Goal: Task Accomplishment & Management: Manage account settings

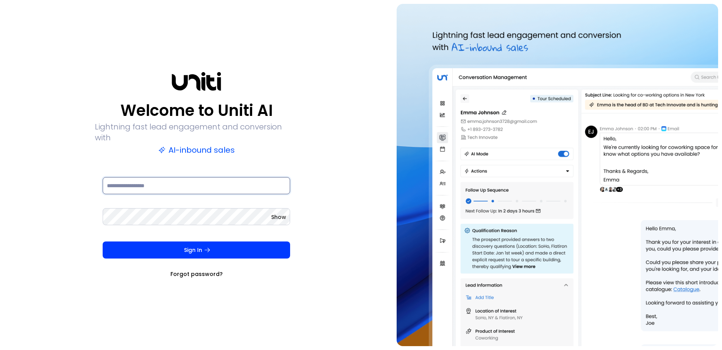
click at [190, 177] on input at bounding box center [196, 185] width 187 height 17
type input "**********"
click at [221, 130] on p "Lightning fast lead engagement and conversion with" at bounding box center [196, 132] width 203 height 22
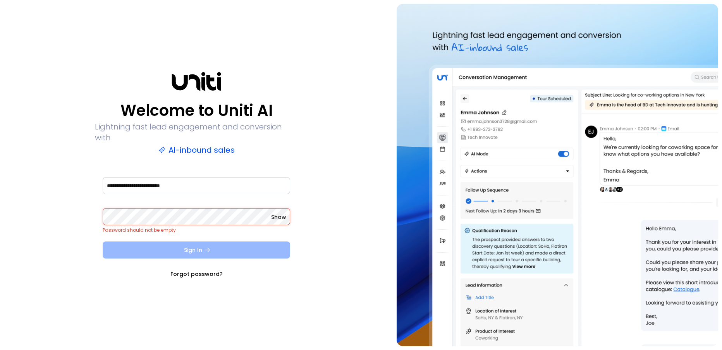
click at [177, 248] on button "Sign In" at bounding box center [196, 249] width 187 height 17
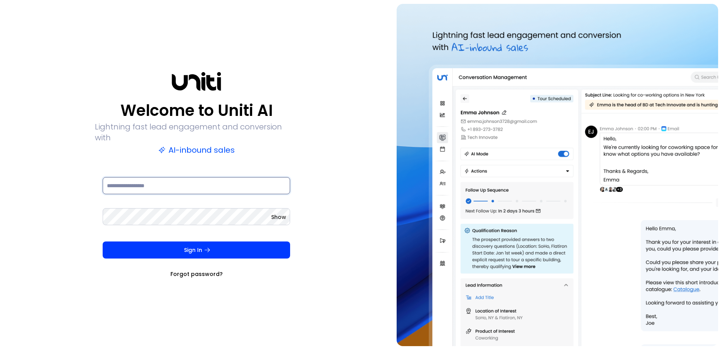
click at [198, 182] on input at bounding box center [196, 185] width 187 height 17
type input "**********"
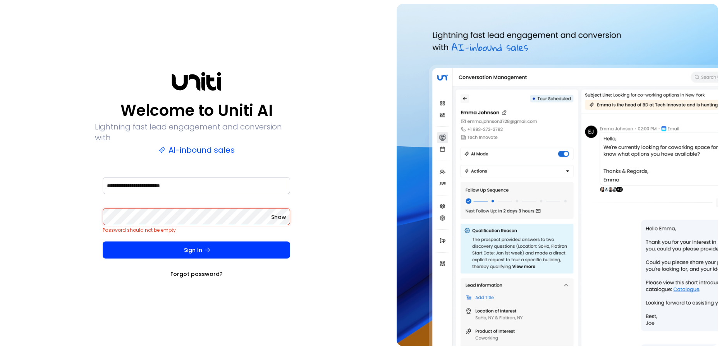
click at [166, 200] on div "**********" at bounding box center [196, 190] width 187 height 31
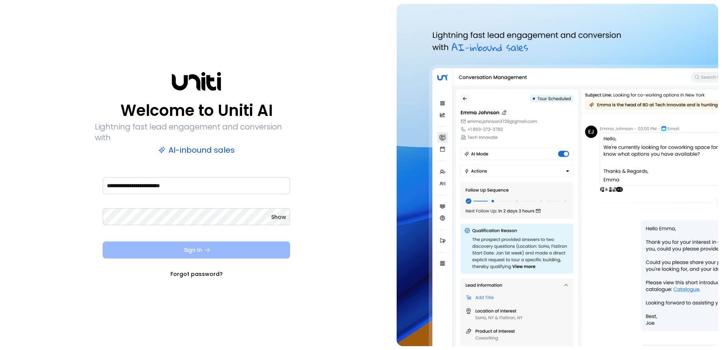
click at [223, 247] on button "Sign In" at bounding box center [196, 249] width 187 height 17
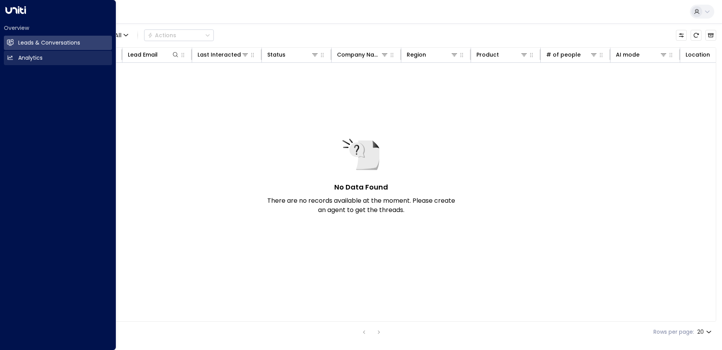
click at [27, 58] on h2 "Analytics" at bounding box center [30, 58] width 24 height 8
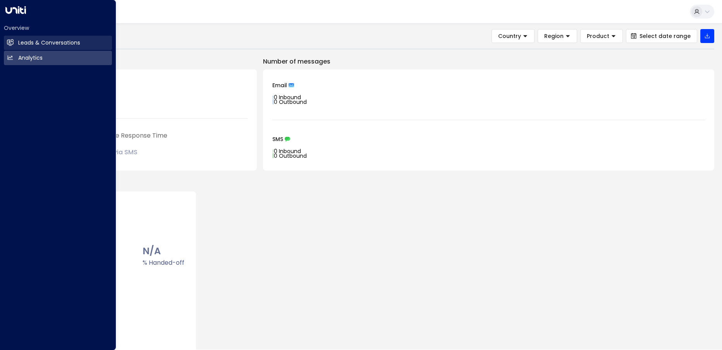
click at [29, 47] on link "Leads & Conversations Leads & Conversations" at bounding box center [58, 43] width 108 height 14
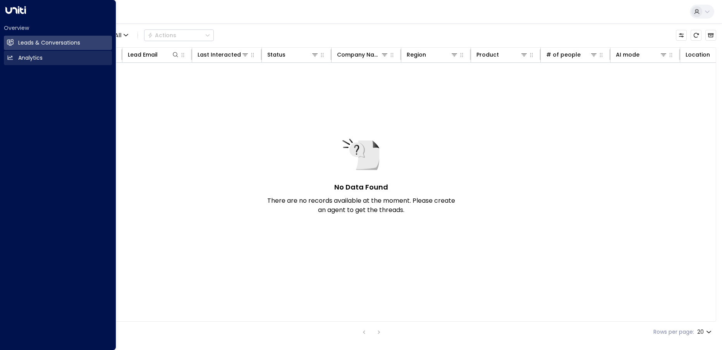
click at [51, 60] on link "Analytics Analytics" at bounding box center [58, 58] width 108 height 14
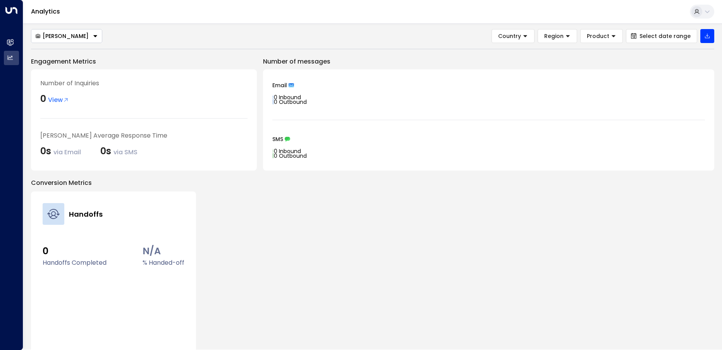
click at [284, 83] on span "Email" at bounding box center [279, 84] width 15 height 5
click at [60, 98] on span "View" at bounding box center [58, 99] width 21 height 9
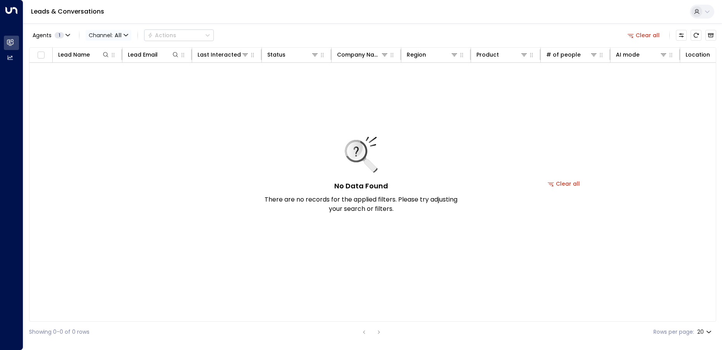
click at [104, 35] on span "Channel: All" at bounding box center [109, 35] width 46 height 11
click at [287, 24] on div at bounding box center [361, 175] width 722 height 350
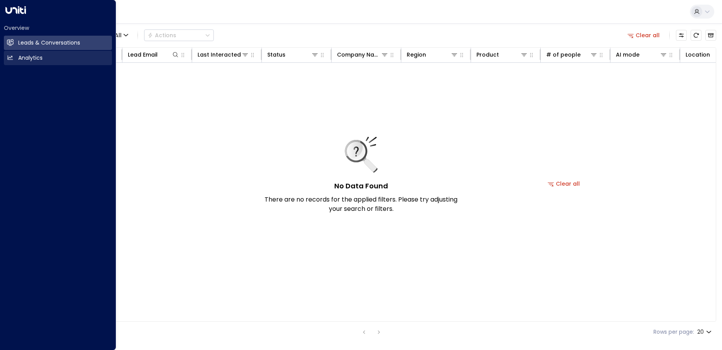
click at [9, 57] on icon at bounding box center [10, 57] width 5 height 4
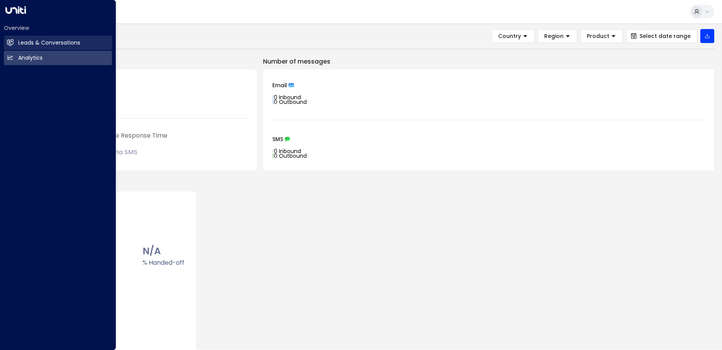
click at [53, 43] on h2 "Leads & Conversations" at bounding box center [49, 43] width 62 height 8
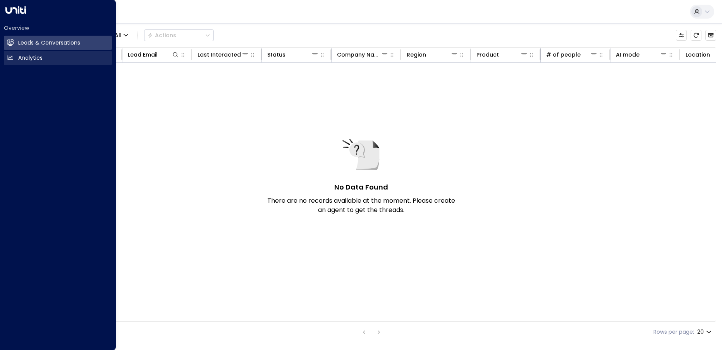
click at [52, 57] on link "Analytics Analytics" at bounding box center [58, 58] width 108 height 14
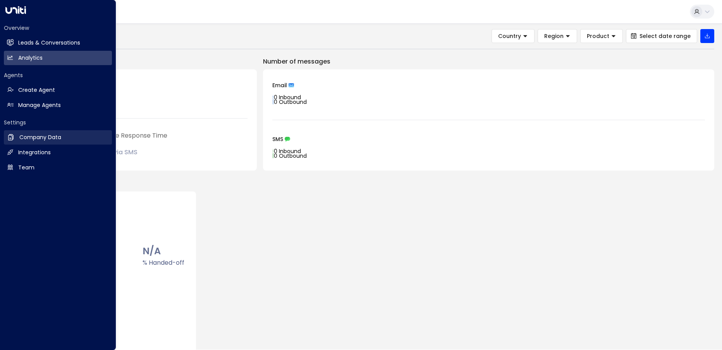
click at [28, 137] on h2 "Company Data" at bounding box center [40, 137] width 42 height 8
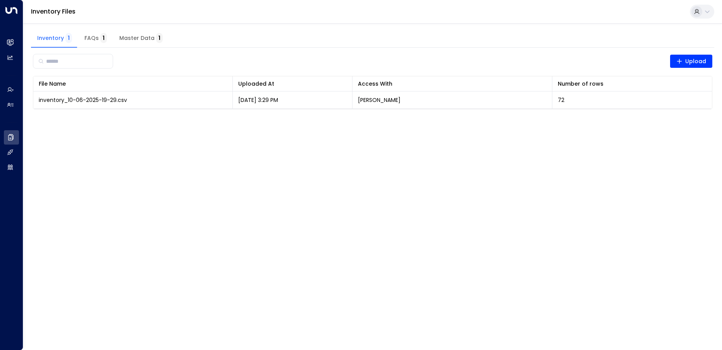
click at [95, 41] on span "FAQs 1" at bounding box center [95, 38] width 22 height 7
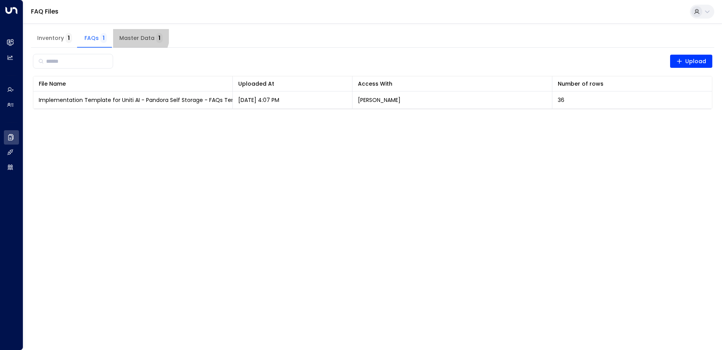
click at [130, 34] on button "Master Data 1" at bounding box center [141, 38] width 56 height 19
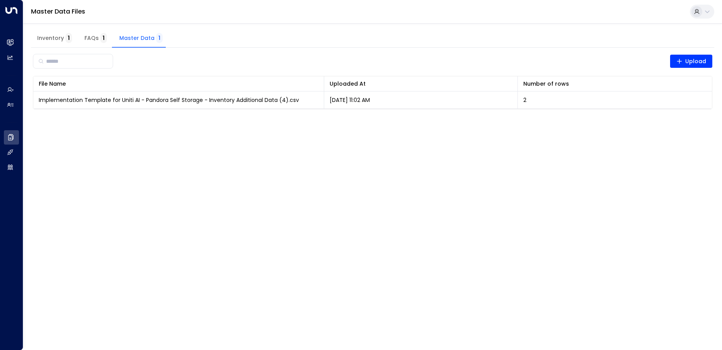
click at [48, 36] on span "Inventory 1" at bounding box center [54, 38] width 35 height 7
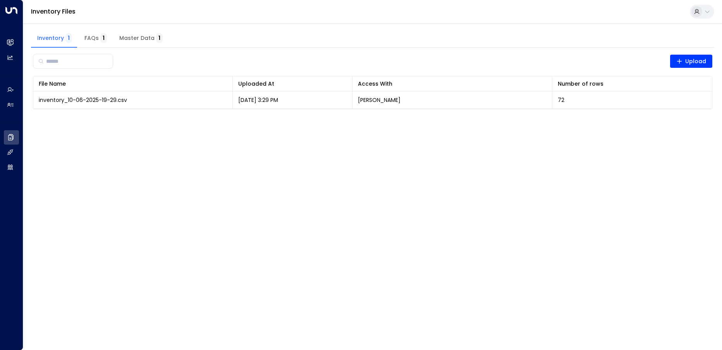
click at [101, 39] on span "1" at bounding box center [103, 38] width 7 height 10
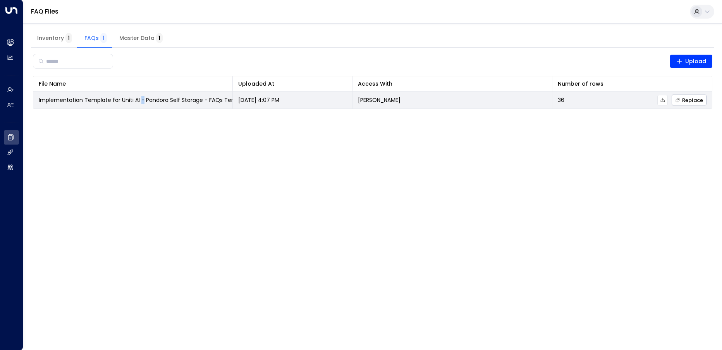
click at [141, 101] on span "Implementation Template for Uniti AI - Pandora Self Storage - FAQs Template.csv" at bounding box center [150, 100] width 223 height 8
click at [563, 99] on span "36" at bounding box center [561, 100] width 7 height 8
drag, startPoint x: 441, startPoint y: 98, endPoint x: 372, endPoint y: 98, distance: 69.3
click at [434, 98] on td "Julien Tremblay" at bounding box center [451, 99] width 199 height 17
click at [267, 101] on p "Aug 11, 2025 4:07 PM" at bounding box center [258, 100] width 41 height 8
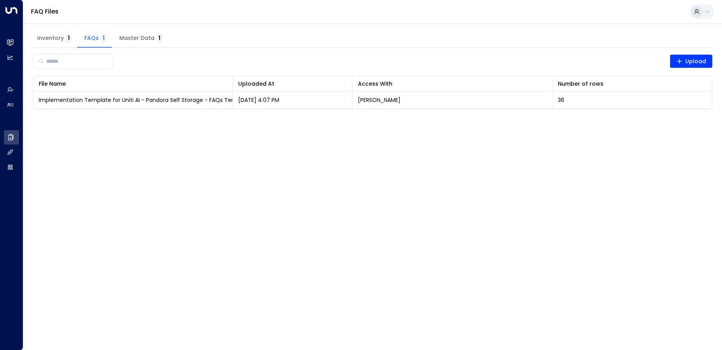
click at [175, 99] on span "Implementation Template for Uniti AI - Pandora Self Storage - FAQs Template.csv" at bounding box center [150, 100] width 223 height 8
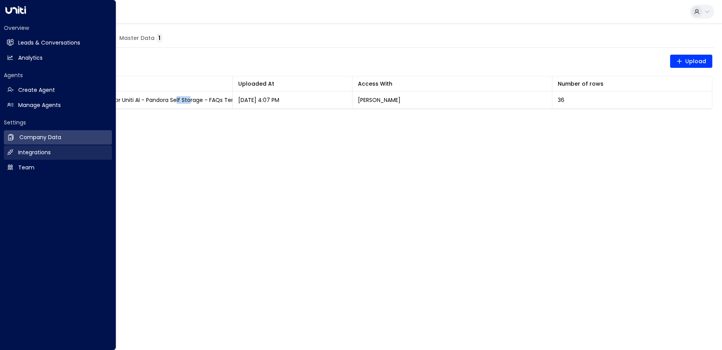
click at [14, 151] on link "Integrations Integrations" at bounding box center [58, 152] width 108 height 14
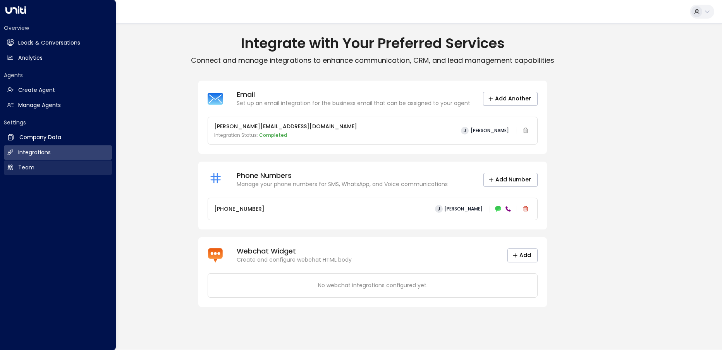
click at [26, 169] on h2 "Team" at bounding box center [26, 167] width 16 height 8
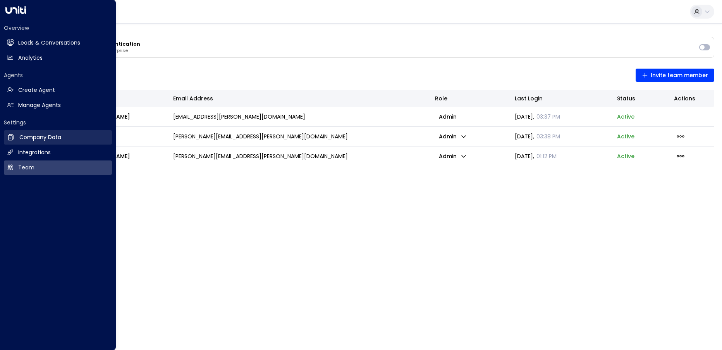
click at [39, 139] on h2 "Company Data" at bounding box center [40, 137] width 42 height 8
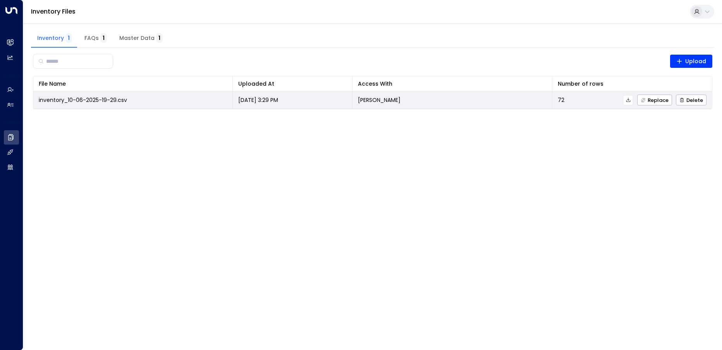
click at [126, 99] on span "inventory_10-06-2025-19-29.csv" at bounding box center [83, 100] width 88 height 8
click at [117, 100] on span "inventory_10-06-2025-19-29.csv" at bounding box center [83, 100] width 88 height 8
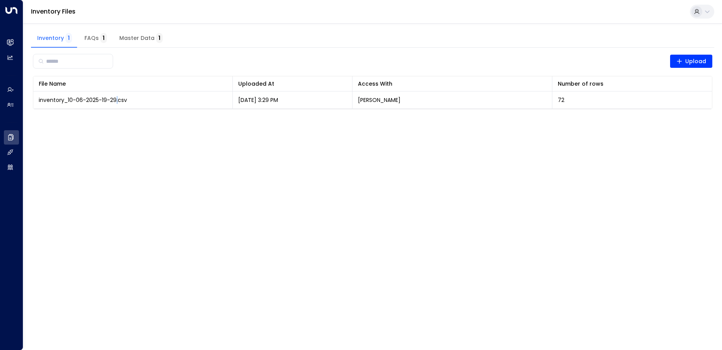
click at [115, 38] on button "Master Data 1" at bounding box center [141, 38] width 56 height 19
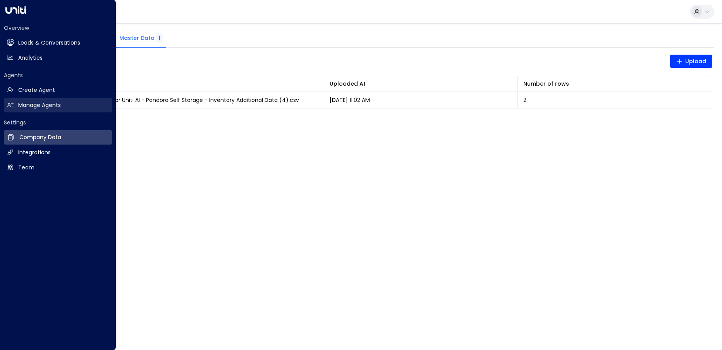
click at [27, 103] on h2 "Manage Agents" at bounding box center [39, 105] width 43 height 8
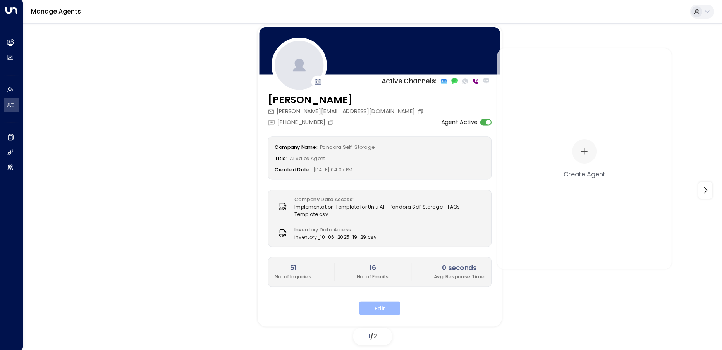
click at [389, 308] on button "Edit" at bounding box center [379, 308] width 41 height 14
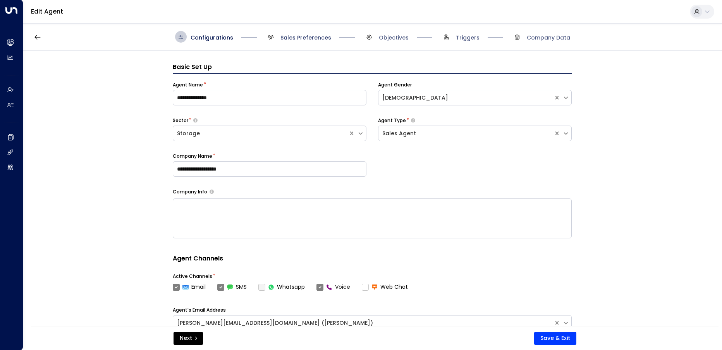
click at [292, 36] on span "Sales Preferences" at bounding box center [305, 38] width 51 height 8
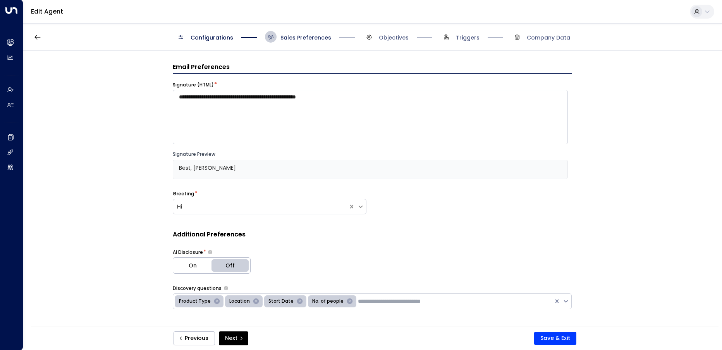
scroll to position [12, 0]
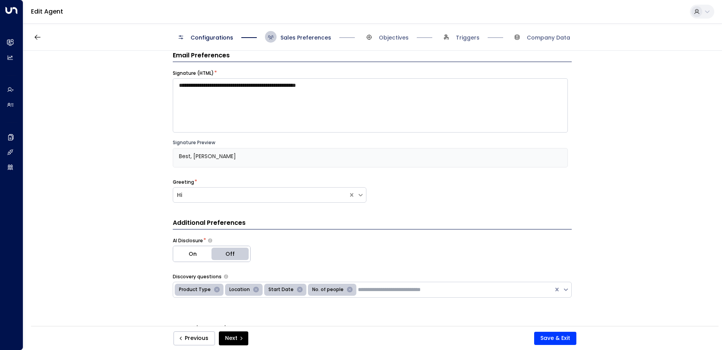
click at [302, 38] on span "Sales Preferences" at bounding box center [305, 38] width 51 height 8
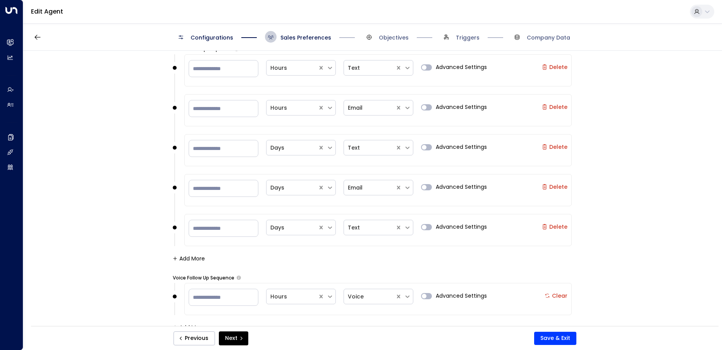
scroll to position [1071, 0]
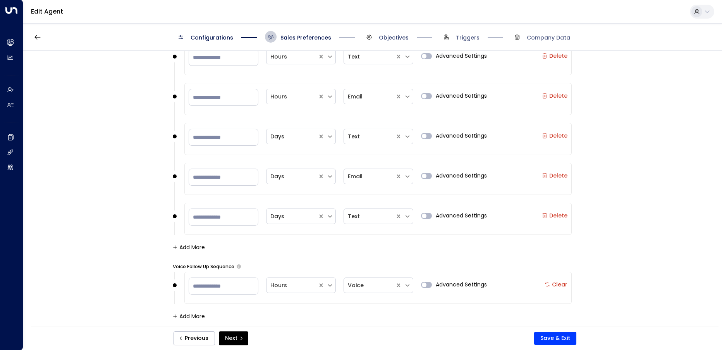
click at [386, 37] on span "Objectives" at bounding box center [394, 38] width 30 height 8
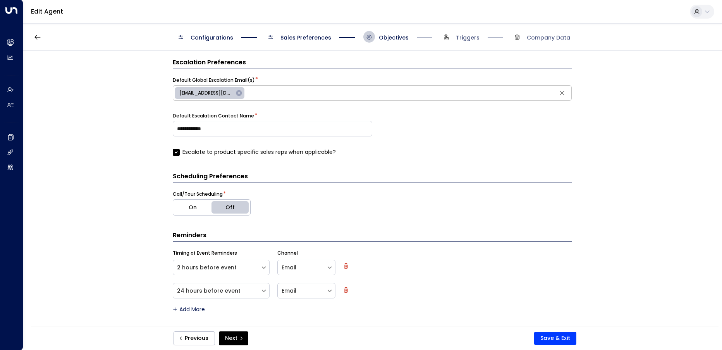
scroll to position [318, 0]
click at [460, 34] on span "Triggers" at bounding box center [468, 38] width 24 height 8
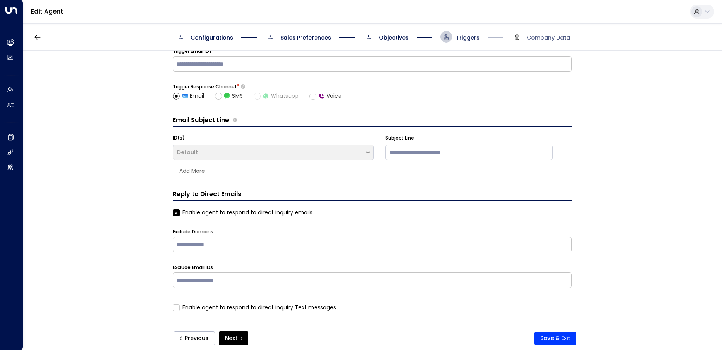
scroll to position [12, 0]
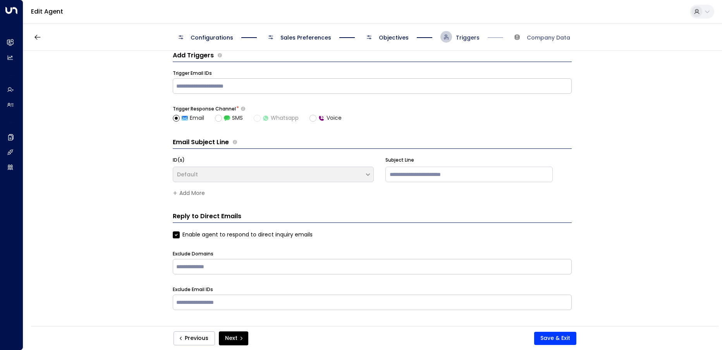
click at [461, 36] on span "Triggers" at bounding box center [468, 38] width 24 height 8
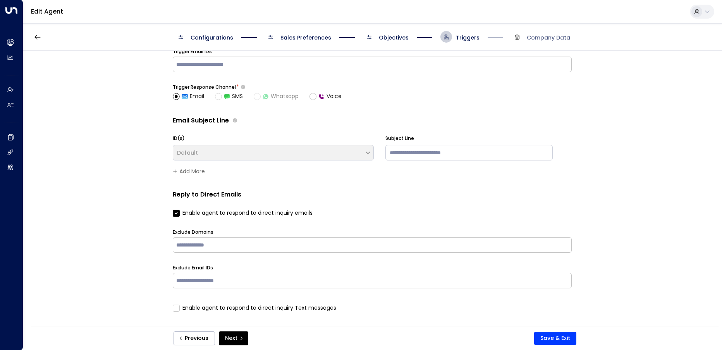
scroll to position [34, 0]
click at [550, 40] on span "Company Data" at bounding box center [548, 38] width 43 height 8
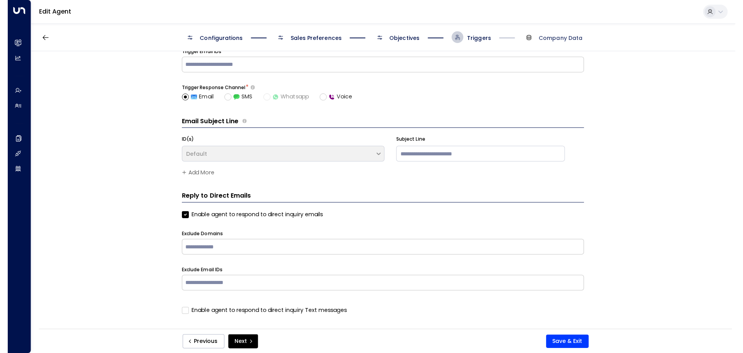
scroll to position [0, 0]
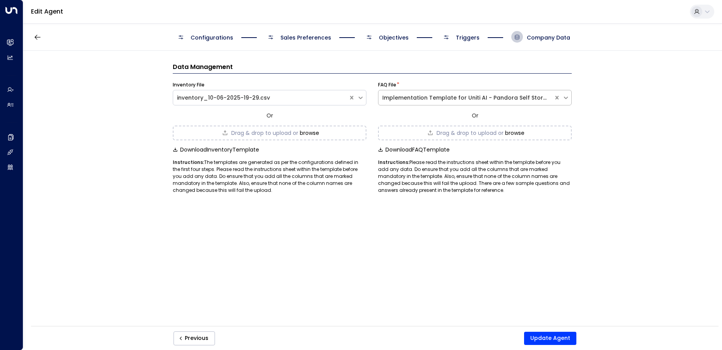
click at [428, 95] on div "Implementation Template for Uniti AI - Pandora Self Storage - FAQs Template.csv" at bounding box center [465, 98] width 167 height 8
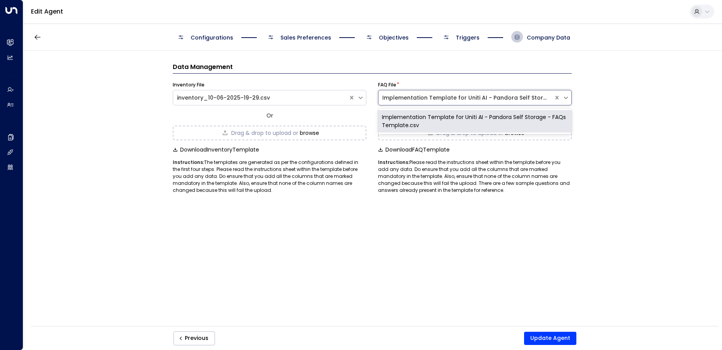
click at [439, 119] on div "Implementation Template for Uniti AI - Pandora Self Storage - FAQs Template.csv" at bounding box center [475, 121] width 194 height 22
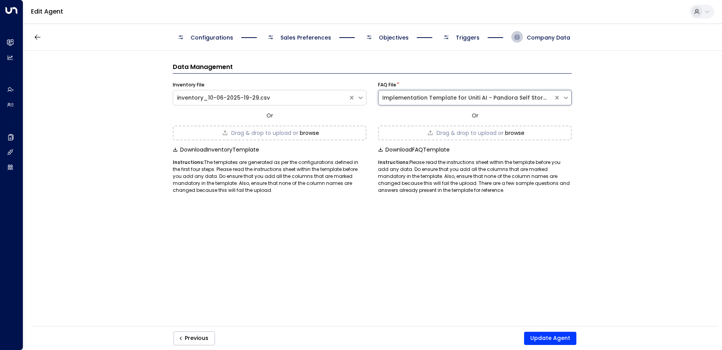
click at [425, 93] on div "Implementation Template for Uniti AI - Pandora Self Storage - FAQs Template.csv" at bounding box center [465, 98] width 175 height 10
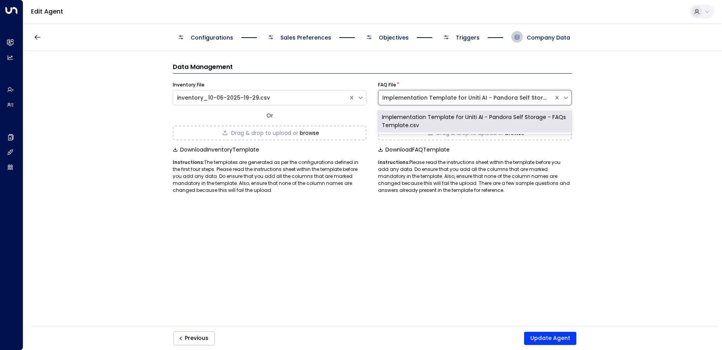
drag, startPoint x: 463, startPoint y: 126, endPoint x: 393, endPoint y: 120, distance: 70.7
click at [393, 120] on div "Implementation Template for Uniti AI - Pandora Self Storage - FAQs Template.csv" at bounding box center [475, 121] width 194 height 22
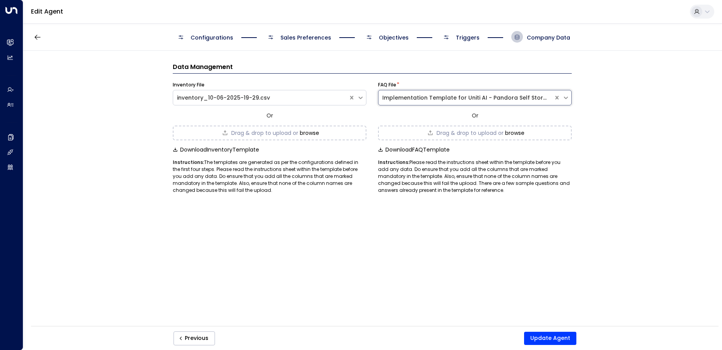
click at [441, 95] on div "Implementation Template for Uniti AI - Pandora Self Storage - FAQs Template.csv" at bounding box center [465, 98] width 167 height 8
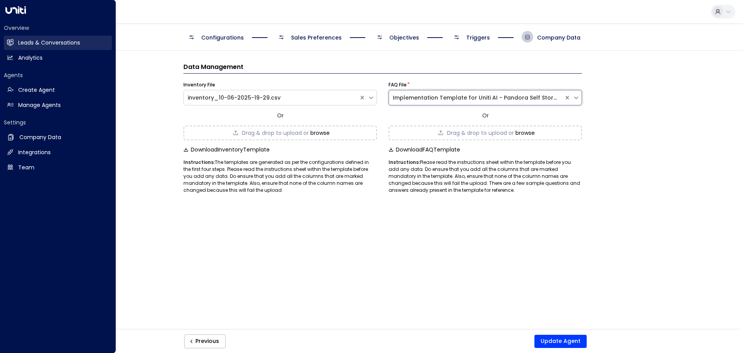
click at [19, 41] on h2 "Leads & Conversations" at bounding box center [49, 43] width 62 height 8
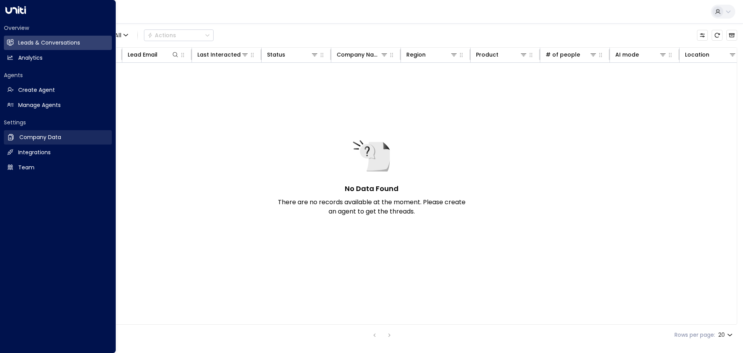
click at [60, 138] on h2 "Company Data" at bounding box center [40, 137] width 42 height 8
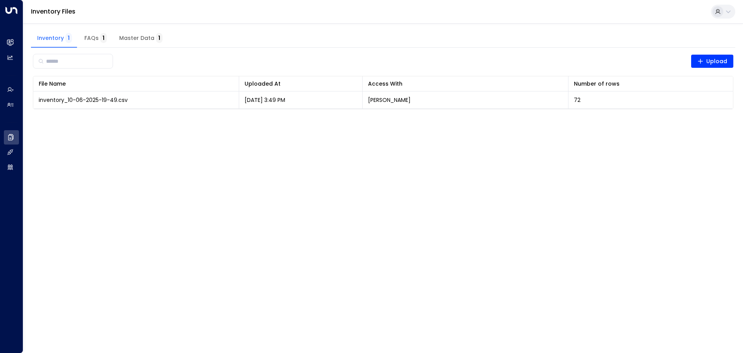
click at [146, 119] on html "Overview Leads & Conversations Leads & Conversations Analytics Analytics Agents…" at bounding box center [371, 59] width 743 height 119
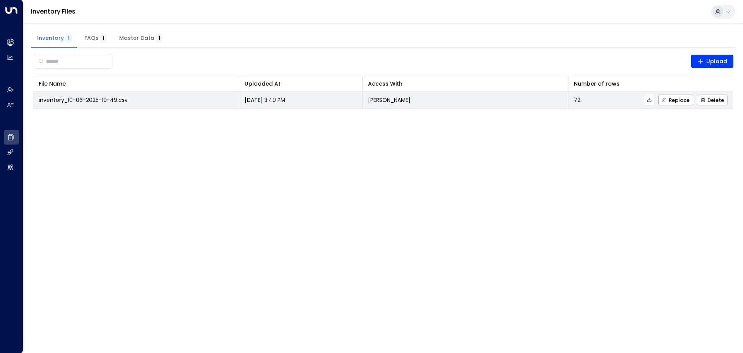
click at [107, 101] on span "inventory_10-06-2025-19-49.csv" at bounding box center [83, 100] width 89 height 8
click at [584, 103] on div "Replace Delete" at bounding box center [654, 99] width 147 height 11
drag, startPoint x: 389, startPoint y: 100, endPoint x: 377, endPoint y: 102, distance: 11.5
click at [382, 101] on p "Julien Tremblay" at bounding box center [389, 100] width 43 height 8
click at [377, 102] on p "Julien Tremblay" at bounding box center [389, 100] width 43 height 8
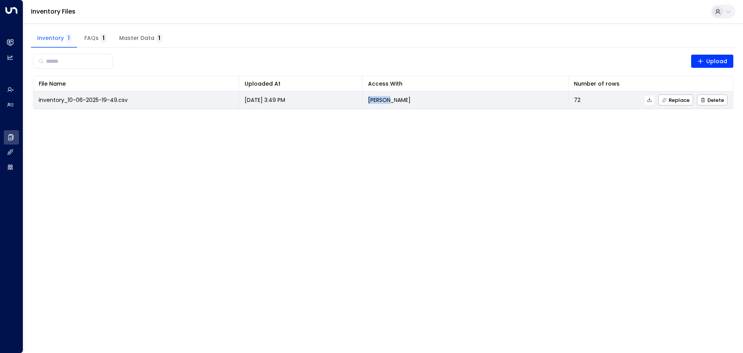
click at [377, 102] on p "Julien Tremblay" at bounding box center [389, 100] width 43 height 8
click at [48, 96] on span "inventory_10-06-2025-19-49.csv" at bounding box center [83, 100] width 89 height 8
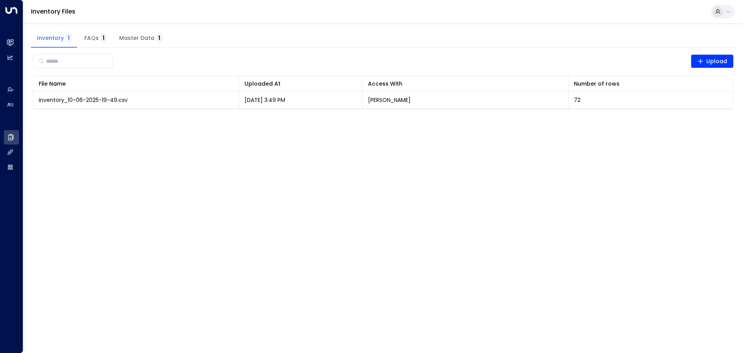
click at [99, 47] on button "FAQs 1" at bounding box center [95, 38] width 35 height 19
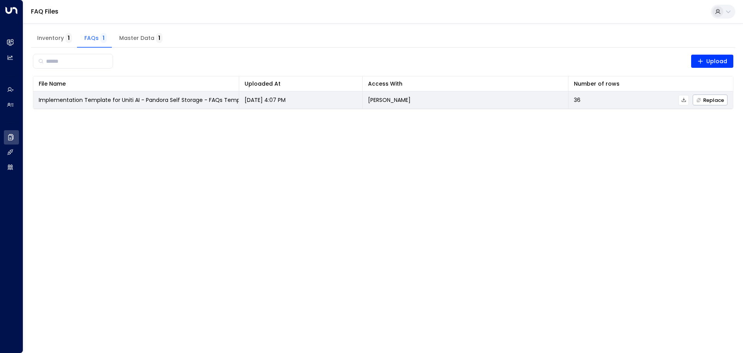
click at [93, 98] on span "Implementation Template for Uniti AI - Pandora Self Storage - FAQs Template.csv" at bounding box center [150, 100] width 223 height 8
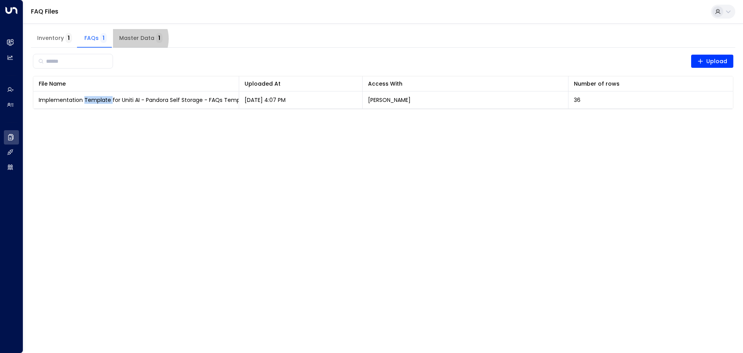
click at [132, 39] on span "Master Data 1" at bounding box center [140, 38] width 43 height 7
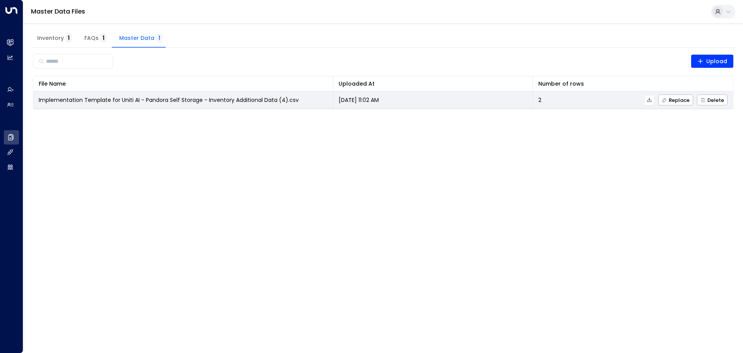
click at [137, 101] on span "Implementation Template for Uniti AI - Pandora Self Storage - Inventory Additio…" at bounding box center [169, 100] width 260 height 8
click at [136, 101] on span "Implementation Template for Uniti AI - Pandora Self Storage - Inventory Additio…" at bounding box center [169, 100] width 260 height 8
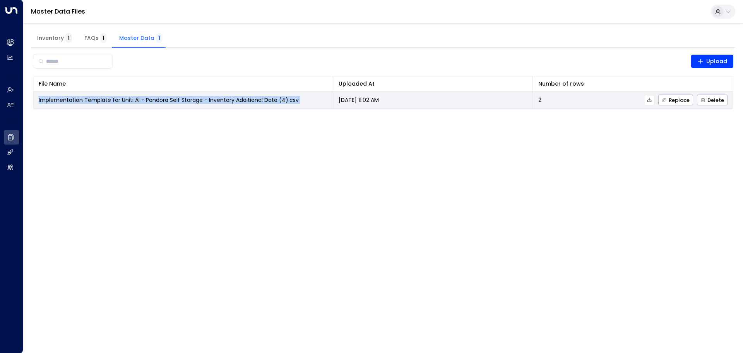
click at [136, 101] on span "Implementation Template for Uniti AI - Pandora Self Storage - Inventory Additio…" at bounding box center [169, 100] width 260 height 8
click at [135, 101] on span "Implementation Template for Uniti AI - Pandora Self Storage - Inventory Additio…" at bounding box center [169, 100] width 260 height 8
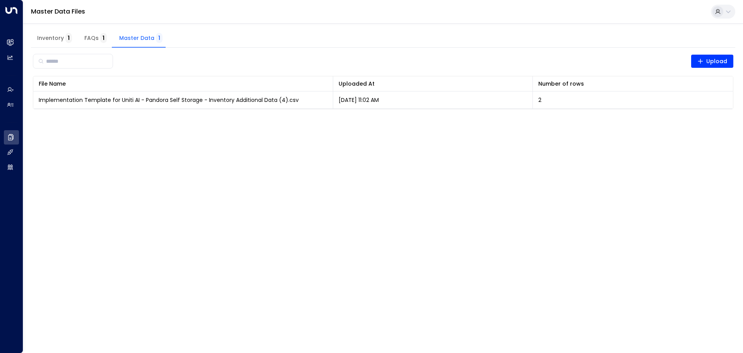
click at [367, 119] on html "Overview Leads & Conversations Leads & Conversations Analytics Analytics Agents…" at bounding box center [371, 59] width 743 height 119
click at [43, 37] on span "Inventory 1" at bounding box center [54, 38] width 35 height 7
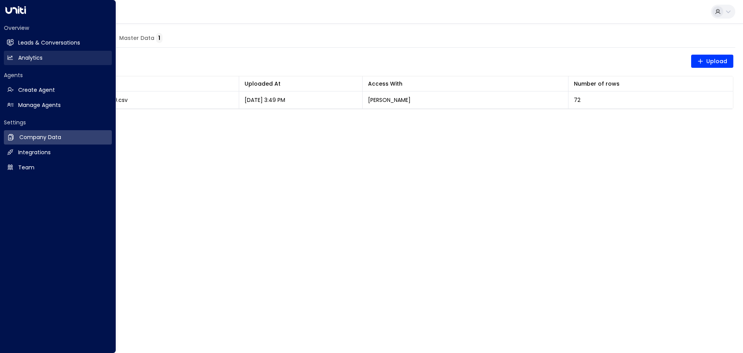
click at [18, 57] on link "Analytics Analytics" at bounding box center [58, 58] width 108 height 14
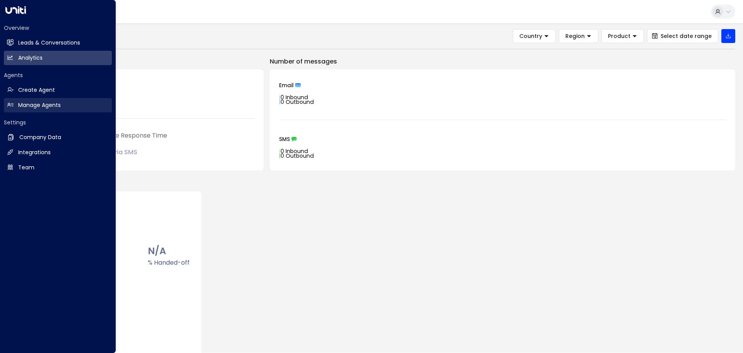
click at [43, 101] on h2 "Manage Agents" at bounding box center [39, 105] width 43 height 8
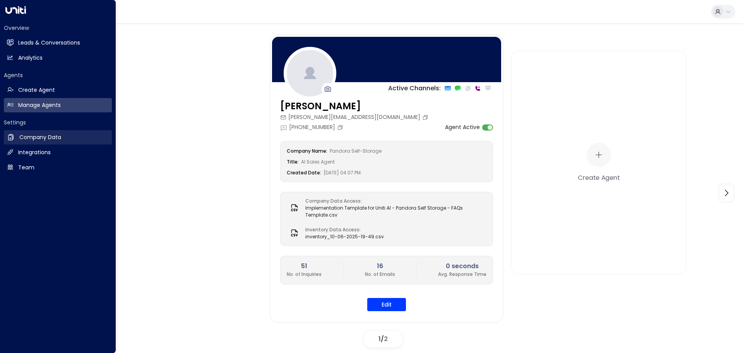
click at [45, 140] on h2 "Company Data" at bounding box center [40, 137] width 42 height 8
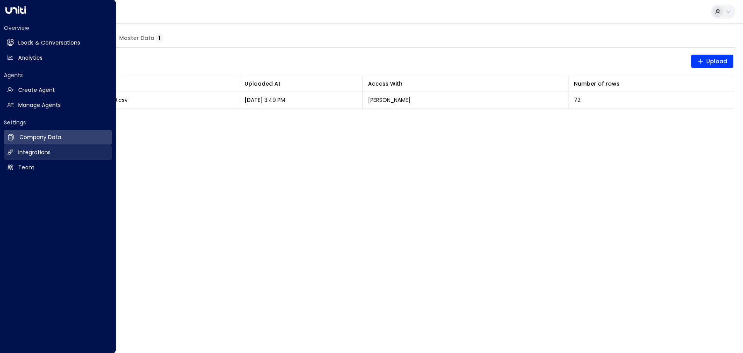
click at [54, 152] on link "Integrations Integrations" at bounding box center [58, 152] width 108 height 14
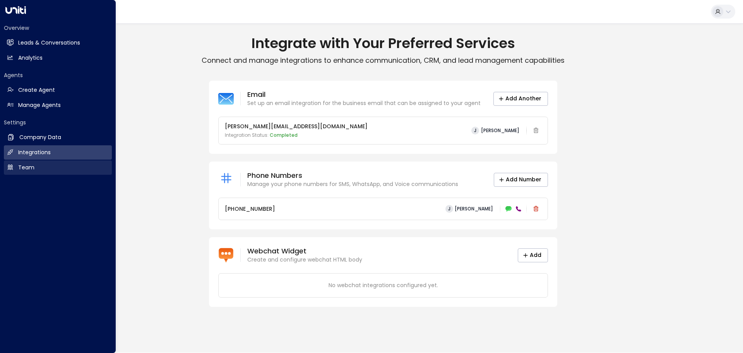
click at [13, 172] on link "Team Team" at bounding box center [58, 167] width 108 height 14
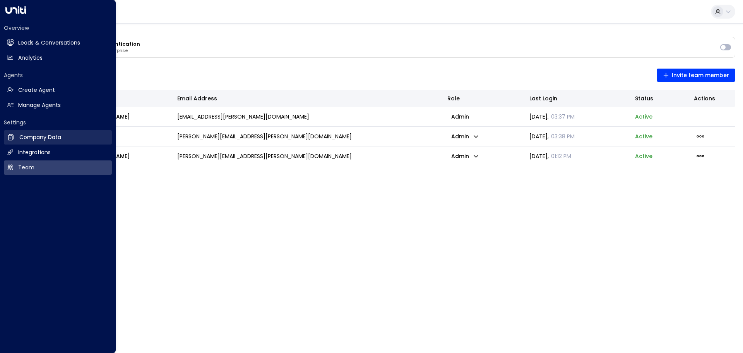
click at [34, 140] on h2 "Company Data" at bounding box center [40, 137] width 42 height 8
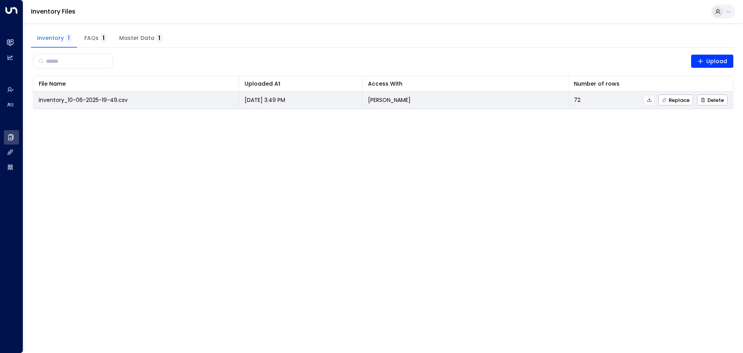
click at [173, 92] on td "inventory_10-06-2025-19-49.csv" at bounding box center [136, 99] width 206 height 17
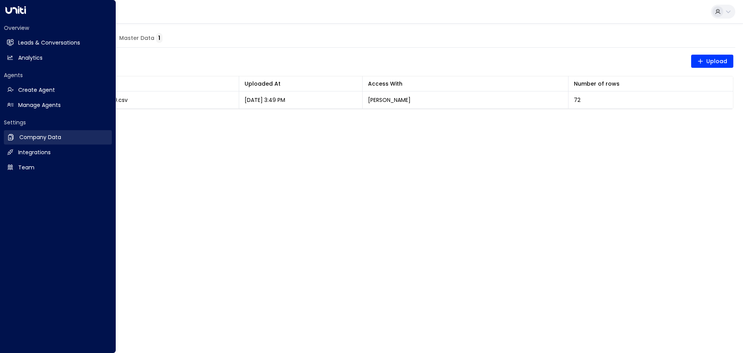
click at [34, 138] on h2 "Company Data" at bounding box center [40, 137] width 42 height 8
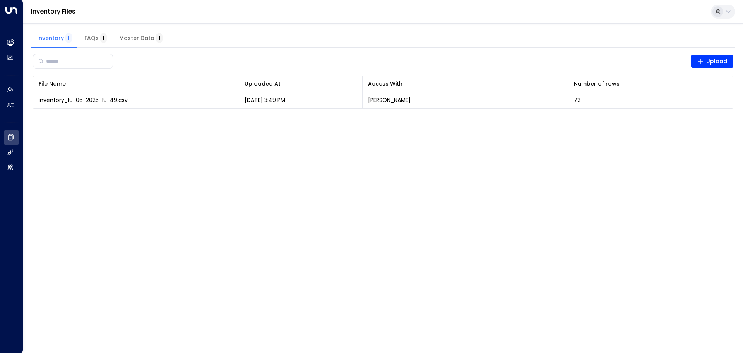
click at [98, 36] on span "FAQs 1" at bounding box center [95, 38] width 22 height 7
click at [141, 45] on button "Master Data 1" at bounding box center [141, 38] width 56 height 19
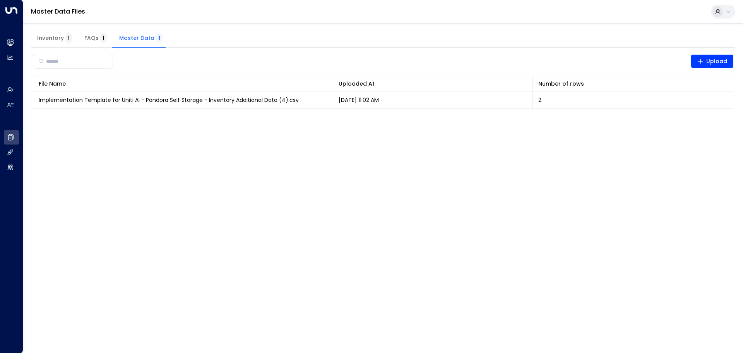
click at [81, 35] on button "FAQs 1" at bounding box center [95, 38] width 35 height 19
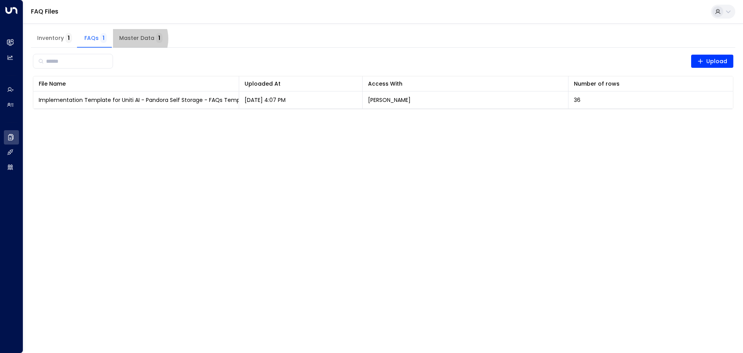
click at [129, 39] on span "Master Data 1" at bounding box center [140, 38] width 43 height 7
